Goal: Transaction & Acquisition: Purchase product/service

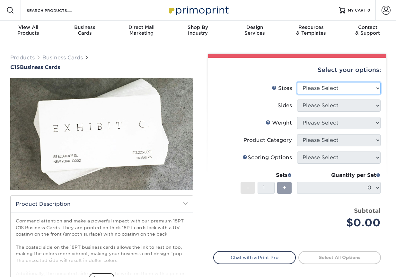
click at [323, 93] on select "Please Select 2" x 3.5" - Standard 2.125" x 3.375" - European 2.5" x 2.5" - Squ…" at bounding box center [338, 88] width 83 height 12
select select "2.00x3.50"
click at [297, 82] on select "Please Select 2" x 3.5" - Standard 2.125" x 3.375" - European 2.5" x 2.5" - Squ…" at bounding box center [338, 88] width 83 height 12
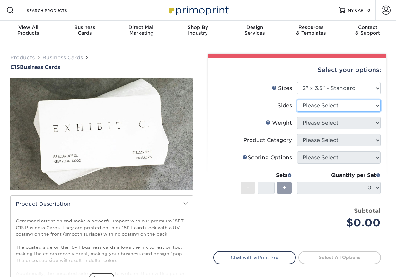
click at [340, 107] on select "Please Select Print Both Sides Print Front Only" at bounding box center [338, 105] width 83 height 12
select select "13abbda7-1d64-4f25-8bb2-c179b224825d"
click at [297, 99] on select "Please Select Print Both Sides Print Front Only" at bounding box center [338, 105] width 83 height 12
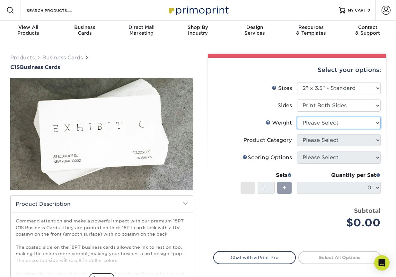
click at [337, 124] on select "Please Select 18PT C1S" at bounding box center [338, 123] width 83 height 12
select select "18PTC1S"
click at [297, 117] on select "Please Select 18PT C1S" at bounding box center [338, 123] width 83 height 12
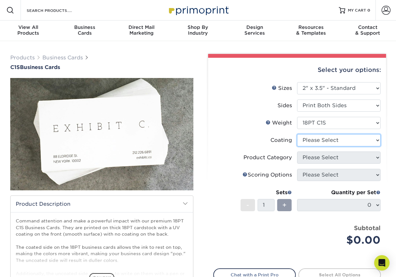
click at [333, 142] on select at bounding box center [338, 140] width 83 height 12
select select "3e7618de-abca-4bda-9f97-8b9129e913d8"
click at [297, 134] on select at bounding box center [338, 140] width 83 height 12
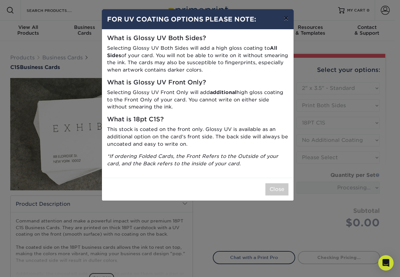
click at [285, 20] on button "×" at bounding box center [286, 18] width 15 height 18
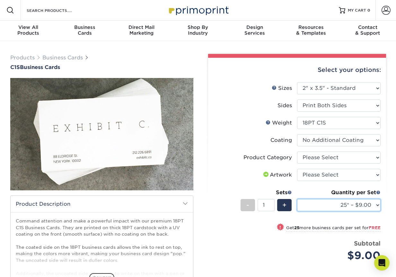
click at [348, 204] on select "25* – $9.00 50* – $9.00 75* – $9.00 100* – $9.00 250* – $19.00 500 – $37.00 100…" at bounding box center [338, 205] width 83 height 12
select select "500 – $37.00"
click at [297, 199] on select "25* – $9.00 50* – $9.00 75* – $9.00 100* – $9.00 250* – $19.00 500 – $37.00 100…" at bounding box center [338, 205] width 83 height 12
